Goal: Browse casually

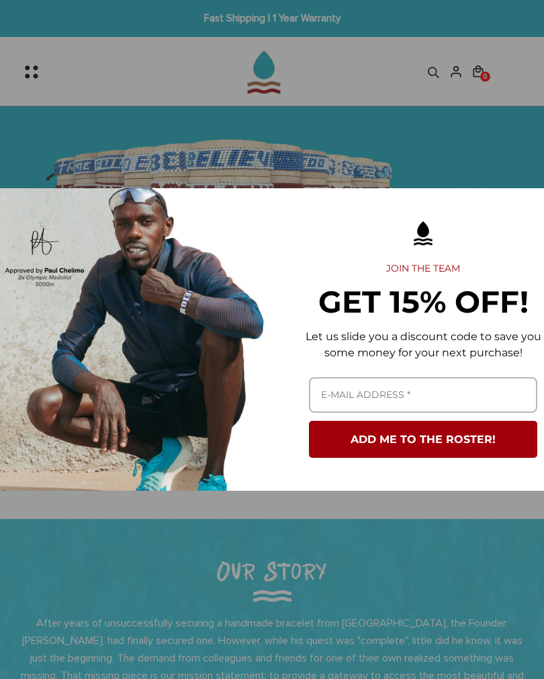
click at [518, 207] on div "Marketing offer form" at bounding box center [423, 339] width 302 height 302
click at [477, 153] on div "Marketing offer form" at bounding box center [272, 339] width 544 height 679
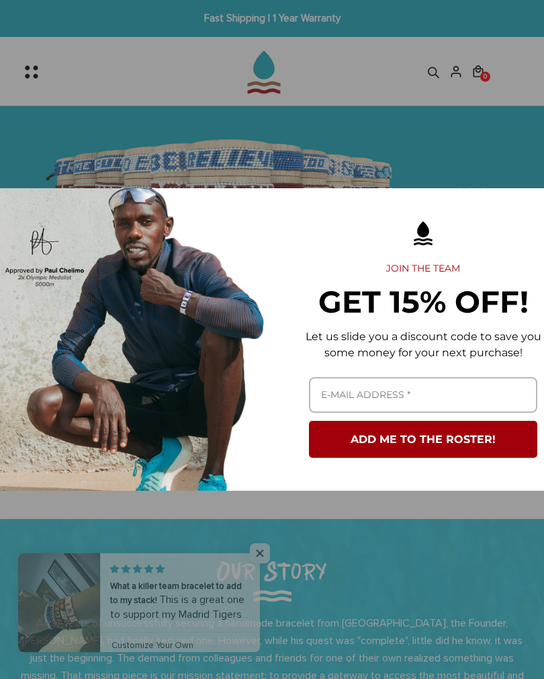
click at [311, 572] on div "Marketing offer form" at bounding box center [272, 339] width 544 height 679
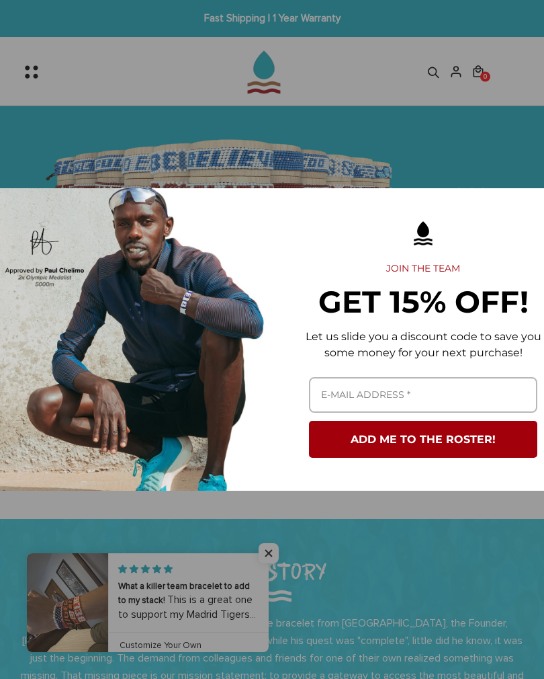
click at [268, 554] on div "Marketing offer form" at bounding box center [272, 339] width 544 height 679
click at [267, 552] on div "Marketing offer form" at bounding box center [272, 339] width 544 height 679
click at [241, 561] on div "Marketing offer form" at bounding box center [272, 339] width 544 height 679
click at [253, 544] on div "Marketing offer form" at bounding box center [272, 339] width 544 height 679
click at [253, 557] on div "Marketing offer form" at bounding box center [272, 339] width 544 height 679
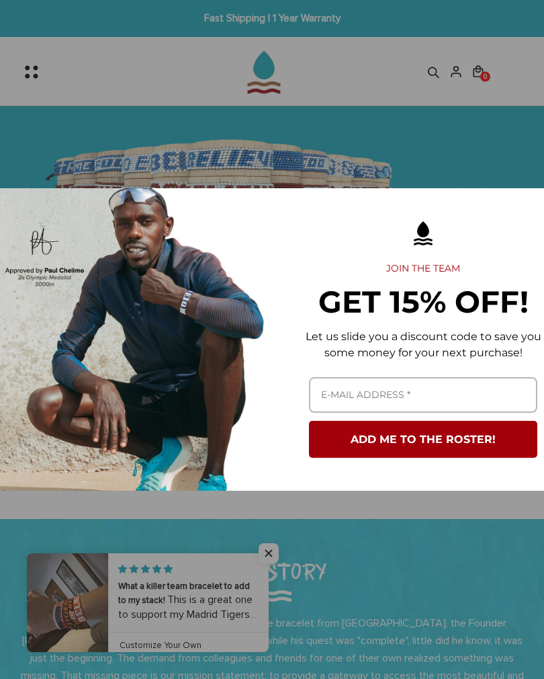
click at [257, 558] on div "Marketing offer form" at bounding box center [272, 339] width 544 height 679
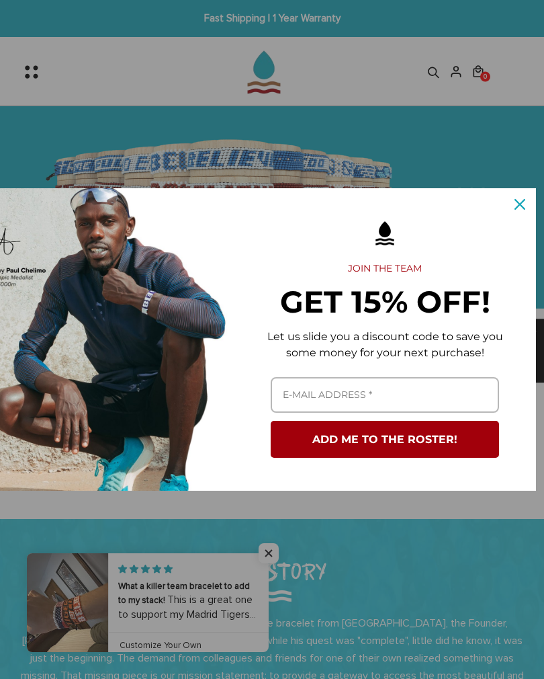
scroll to position [0, 38]
click at [524, 206] on icon "close icon" at bounding box center [520, 204] width 11 height 11
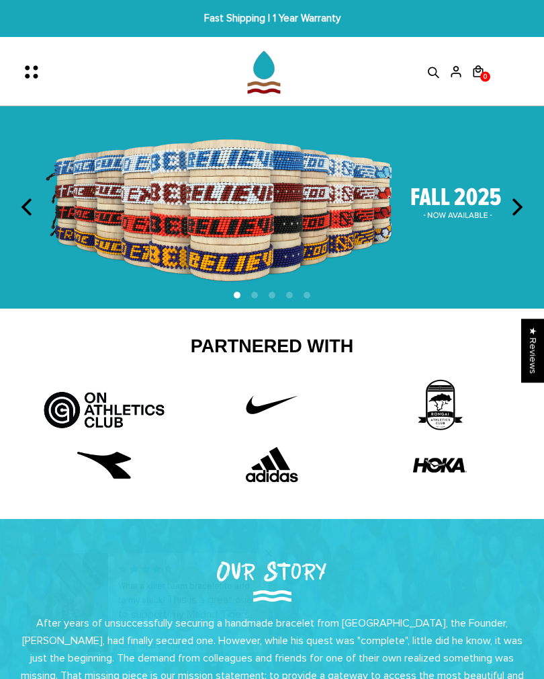
click at [451, 207] on img at bounding box center [272, 207] width 544 height 202
click at [456, 211] on img at bounding box center [272, 207] width 544 height 202
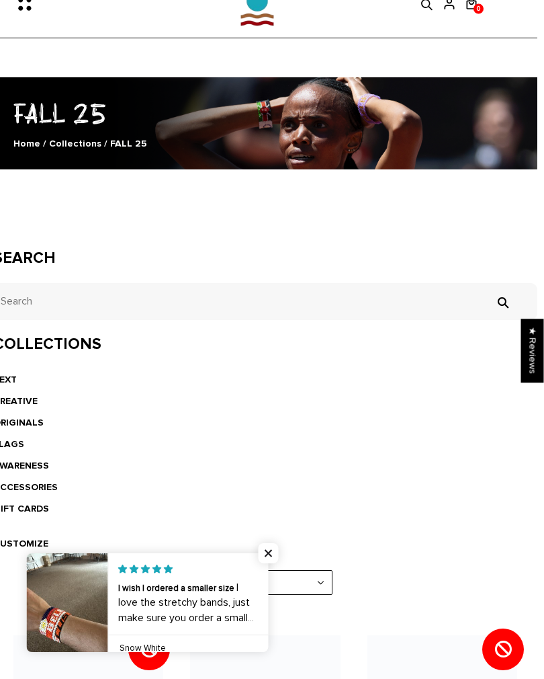
scroll to position [73, 9]
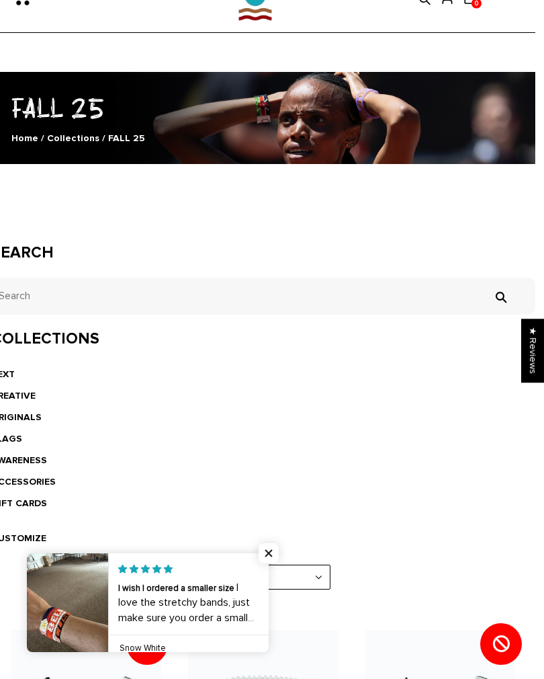
click at [268, 563] on span "Close popup widget" at bounding box center [269, 553] width 20 height 20
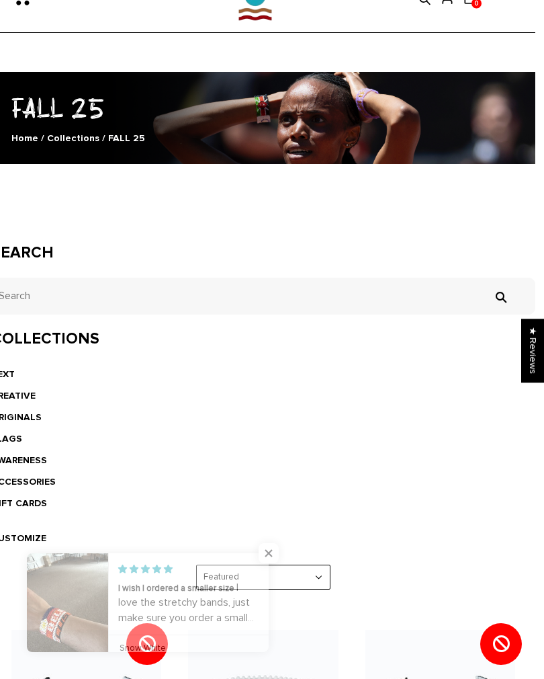
click at [265, 563] on span "Close popup widget" at bounding box center [269, 553] width 20 height 20
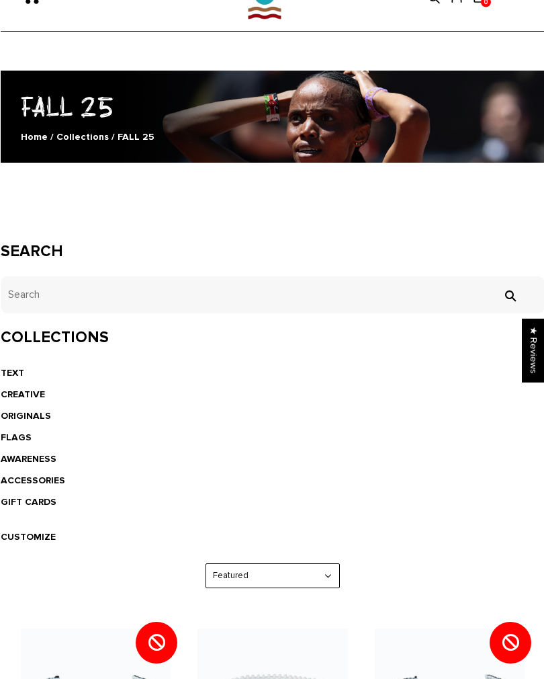
scroll to position [75, 0]
click at [26, 441] on link "FLAGS" at bounding box center [15, 436] width 31 height 11
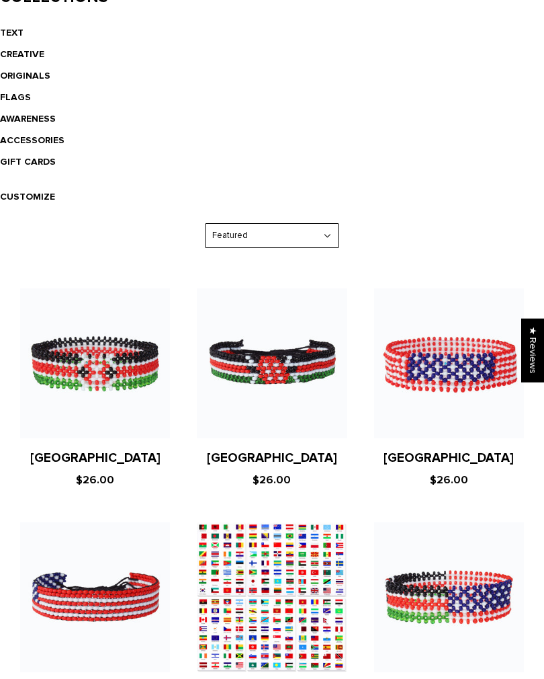
scroll to position [425, 0]
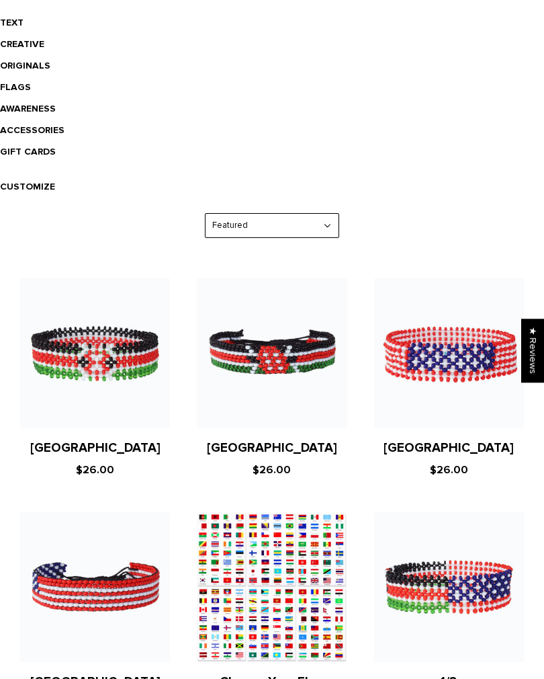
click at [290, 380] on figure at bounding box center [272, 353] width 150 height 150
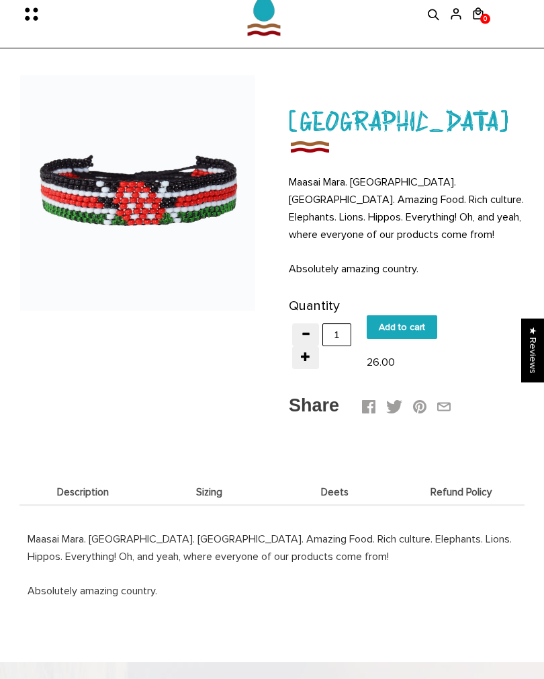
scroll to position [58, 0]
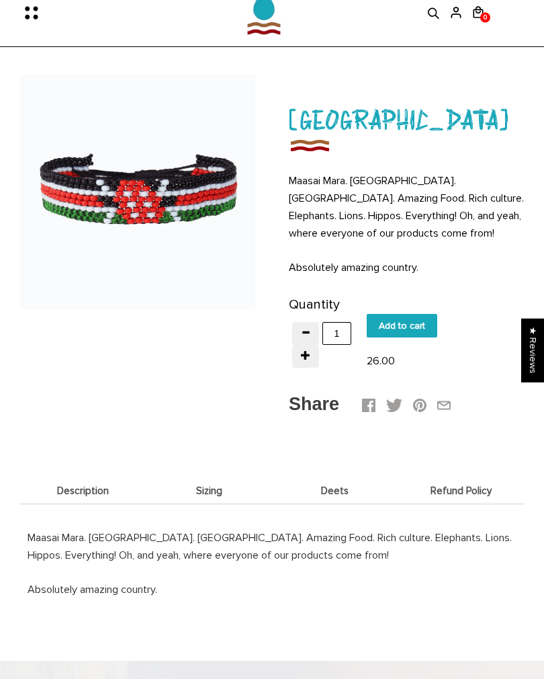
click at [22, 21] on icon "Menu" at bounding box center [36, 13] width 28 height 28
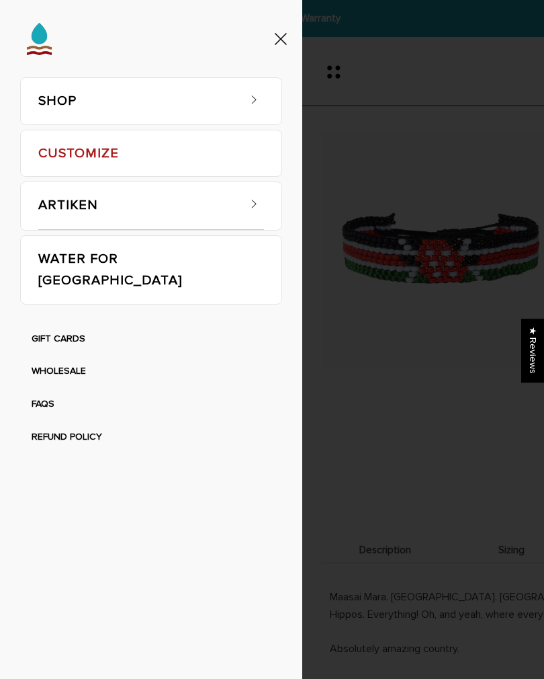
click at [124, 111] on link "SHOP" at bounding box center [137, 101] width 199 height 46
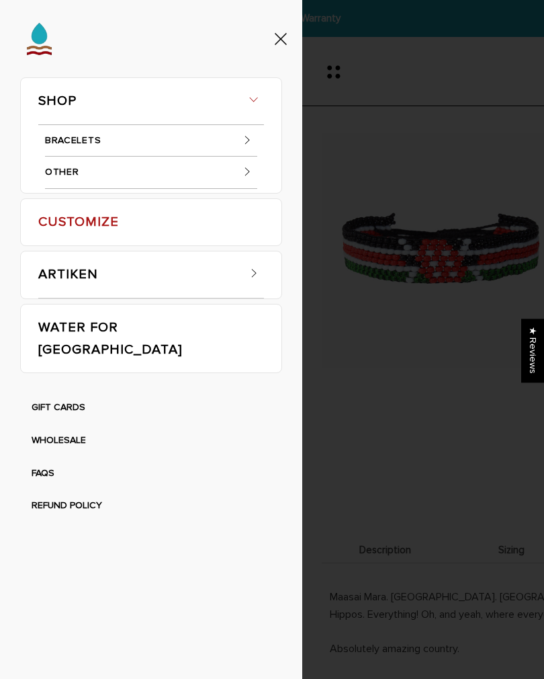
click at [89, 146] on link "BRACELETS" at bounding box center [151, 141] width 212 height 32
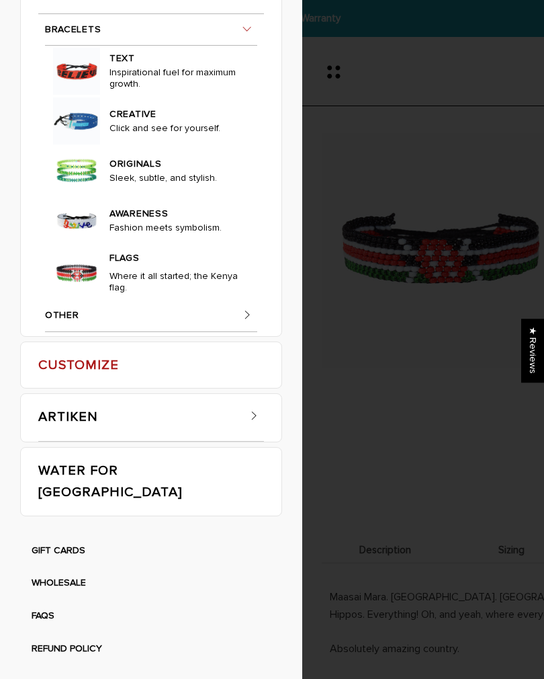
scroll to position [91, 0]
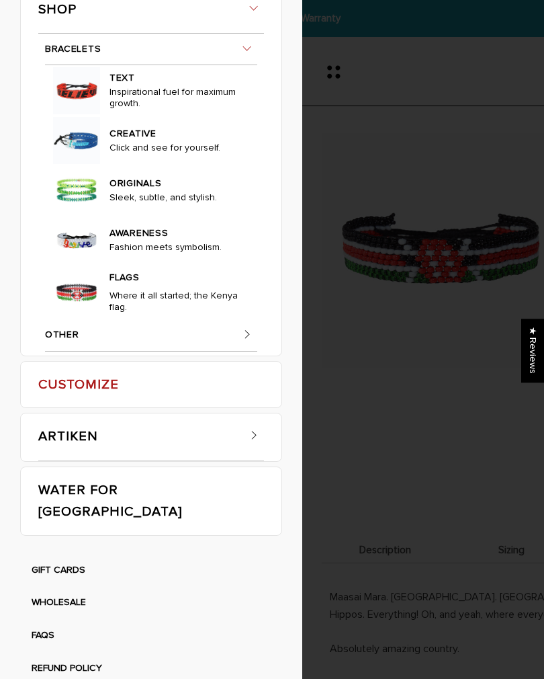
click at [93, 114] on img at bounding box center [76, 90] width 47 height 47
click at [81, 114] on img at bounding box center [76, 90] width 47 height 47
click at [110, 86] on link "TEXT" at bounding box center [176, 76] width 133 height 19
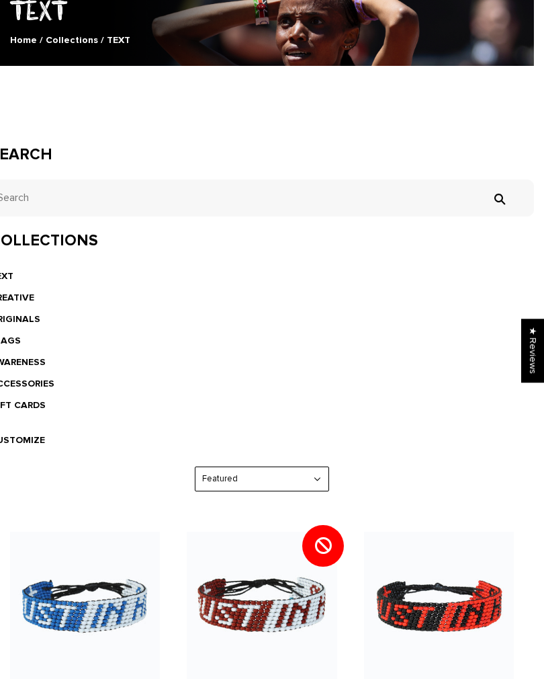
scroll to position [180, 10]
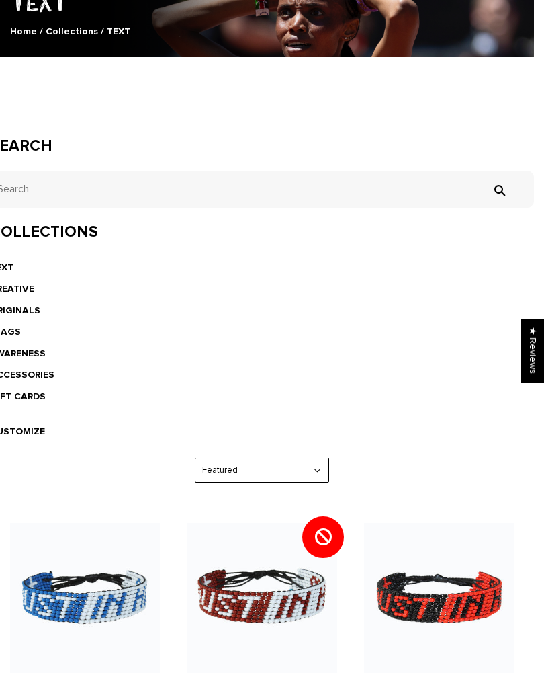
click at [22, 292] on link "CREATIVE" at bounding box center [12, 288] width 44 height 11
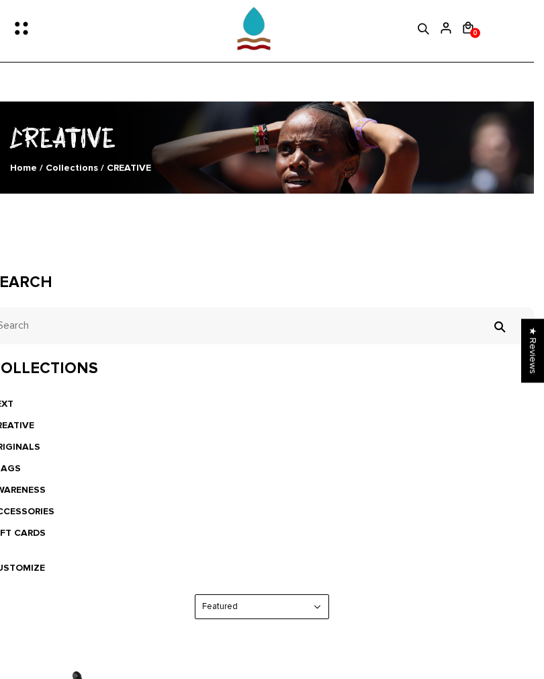
scroll to position [44, 0]
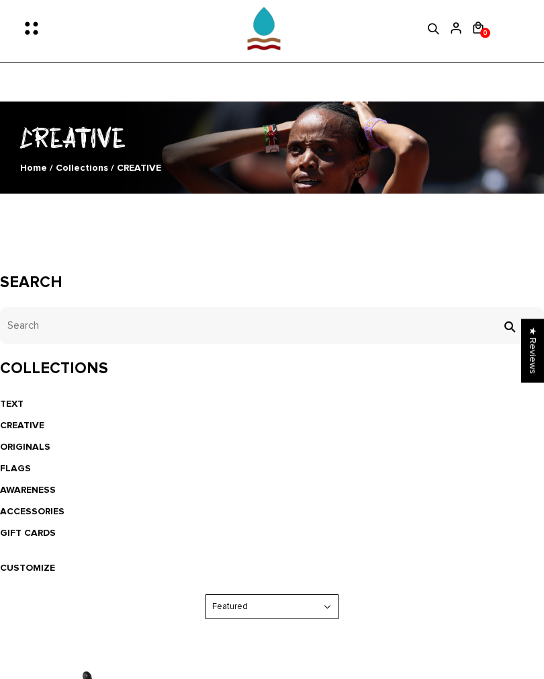
click at [26, 445] on link "ORIGINALS" at bounding box center [25, 446] width 50 height 11
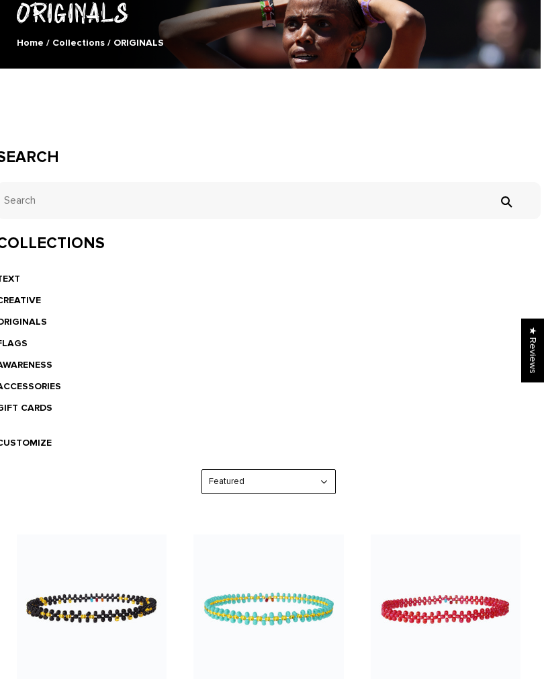
scroll to position [168, 0]
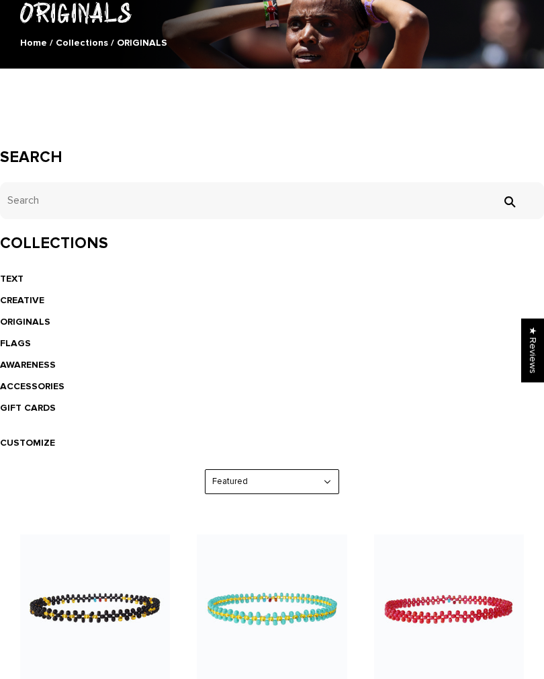
click at [42, 368] on link "AWARENESS" at bounding box center [28, 365] width 56 height 11
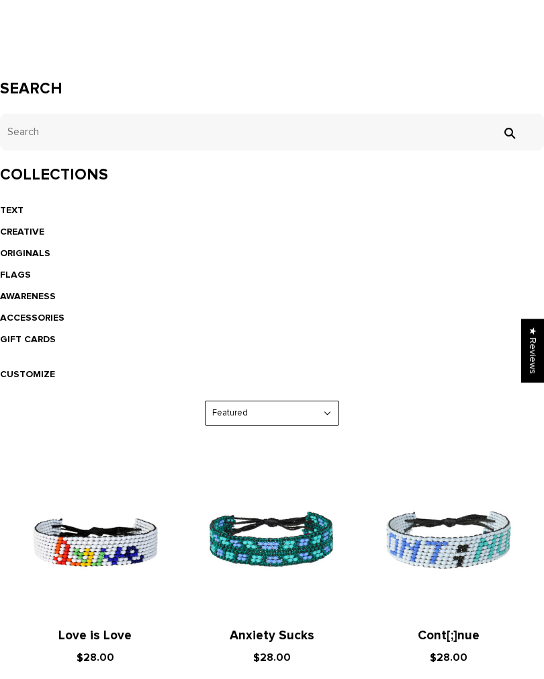
scroll to position [233, 0]
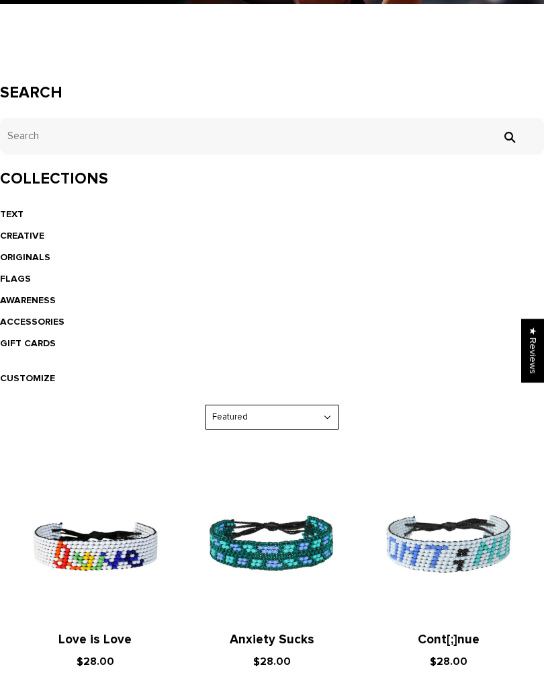
click at [28, 279] on link "FLAGS" at bounding box center [15, 278] width 31 height 11
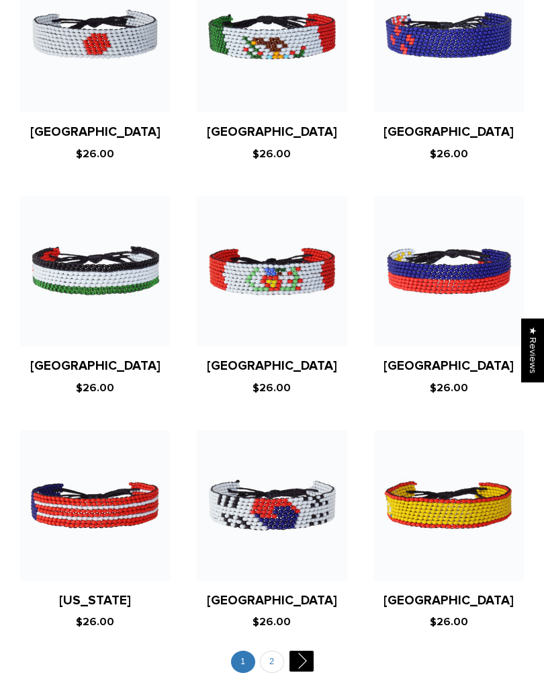
scroll to position [3877, 0]
click at [299, 651] on link "" at bounding box center [301, 661] width 24 height 21
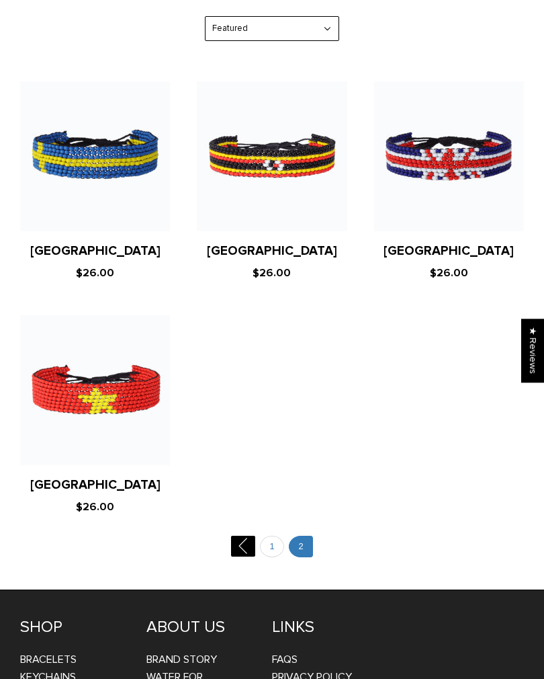
scroll to position [621, 0]
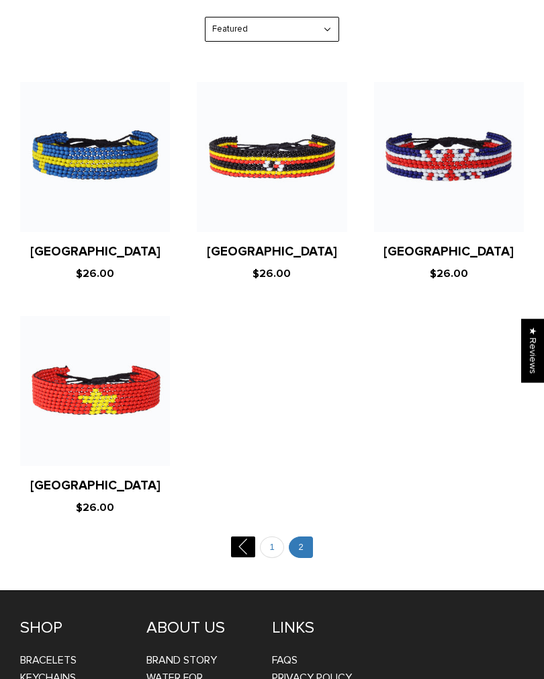
click at [247, 536] on link "" at bounding box center [243, 546] width 24 height 21
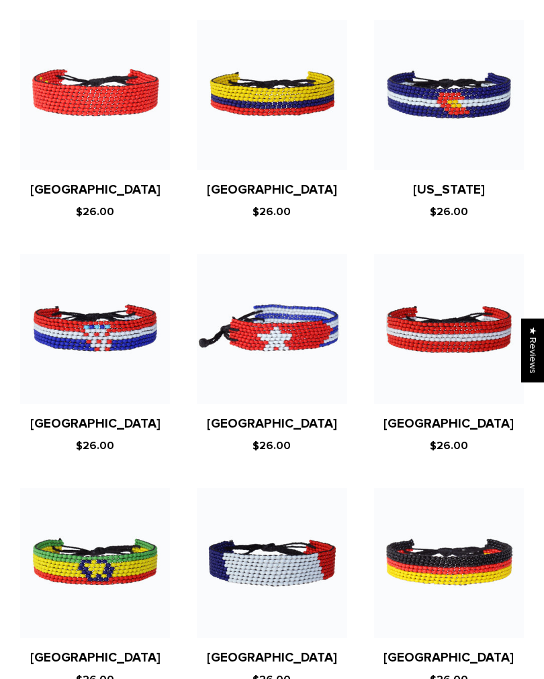
scroll to position [2650, 0]
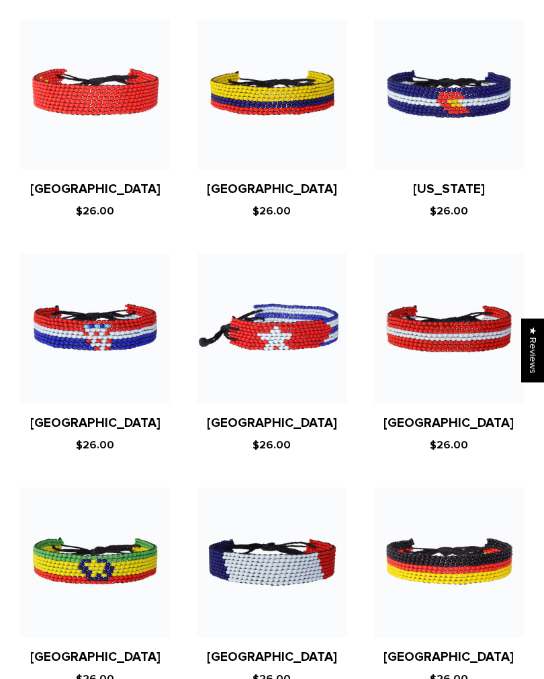
click at [83, 267] on figure at bounding box center [95, 329] width 150 height 150
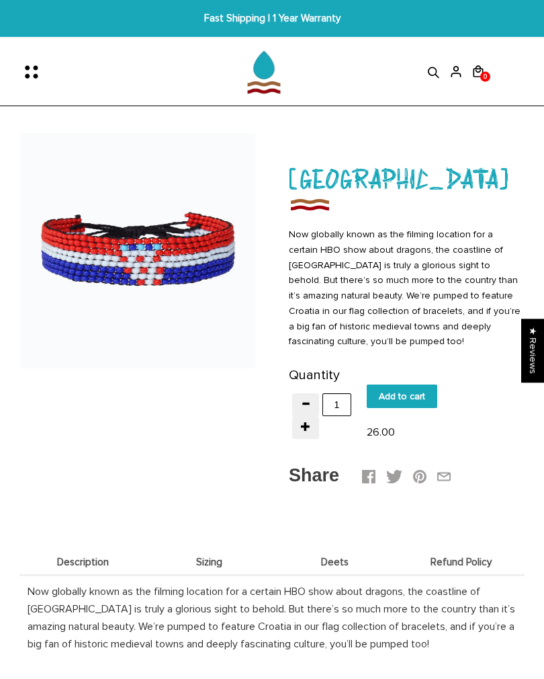
click at [22, 60] on icon "Menu" at bounding box center [36, 72] width 28 height 28
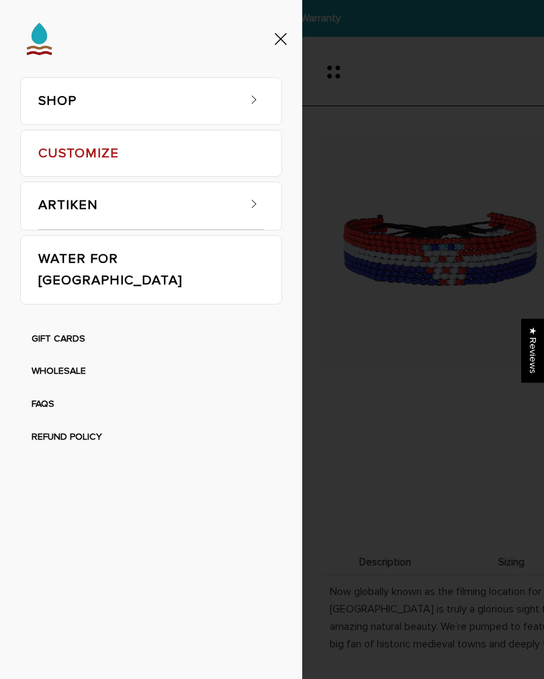
click at [70, 104] on link "SHOP" at bounding box center [137, 101] width 199 height 46
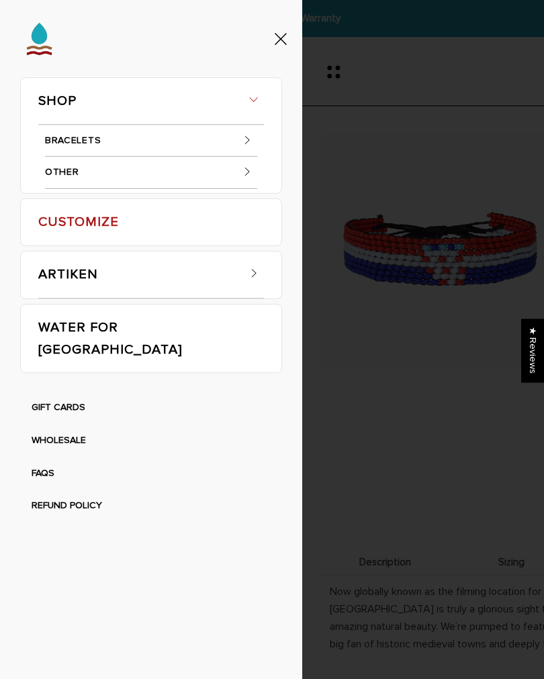
click at [79, 145] on link "BRACELETS" at bounding box center [151, 141] width 212 height 32
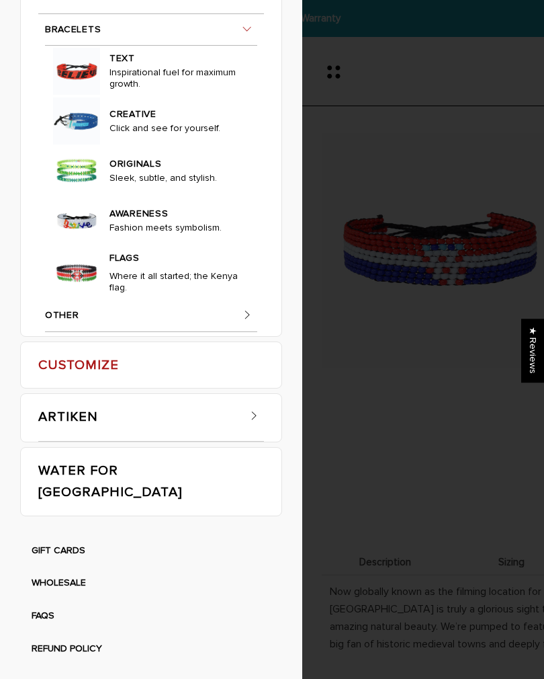
scroll to position [126, 0]
click at [83, 95] on img at bounding box center [76, 71] width 47 height 47
click at [97, 95] on img at bounding box center [76, 71] width 47 height 47
click at [81, 95] on img at bounding box center [76, 71] width 47 height 47
click at [131, 95] on p "Inspirational fuel for maximum growth." at bounding box center [176, 81] width 133 height 28
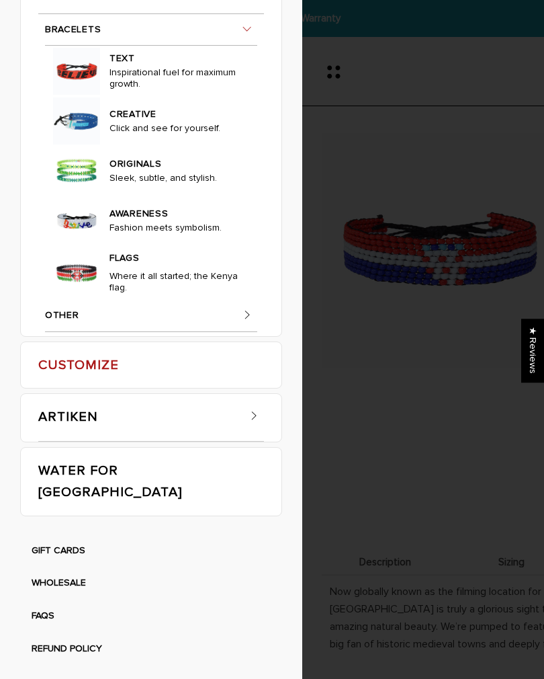
click at [99, 95] on img at bounding box center [76, 71] width 47 height 47
click at [91, 95] on img at bounding box center [76, 71] width 47 height 47
click at [69, 95] on img at bounding box center [76, 71] width 47 height 47
click at [63, 95] on img at bounding box center [76, 71] width 47 height 47
click at [86, 95] on img at bounding box center [76, 71] width 47 height 47
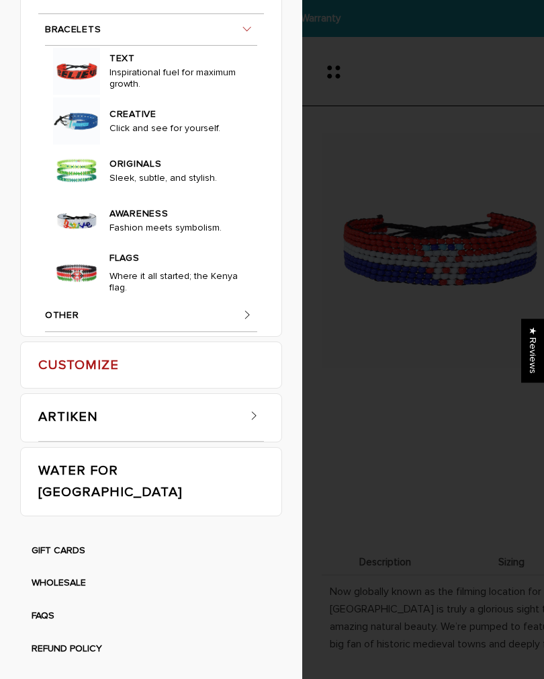
click at [87, 95] on img at bounding box center [76, 71] width 47 height 47
click at [77, 95] on img at bounding box center [76, 71] width 47 height 47
click at [519, 186] on div "SHOP BRACELETS TEXT Inspirational fuel for maximum growth." at bounding box center [272, 339] width 544 height 679
click at [423, 425] on div "SHOP BRACELETS TEXT Inspirational fuel for maximum growth." at bounding box center [272, 339] width 544 height 679
click at [445, 405] on div "SHOP BRACELETS TEXT Inspirational fuel for maximum growth." at bounding box center [272, 339] width 544 height 679
